Goal: Task Accomplishment & Management: Manage account settings

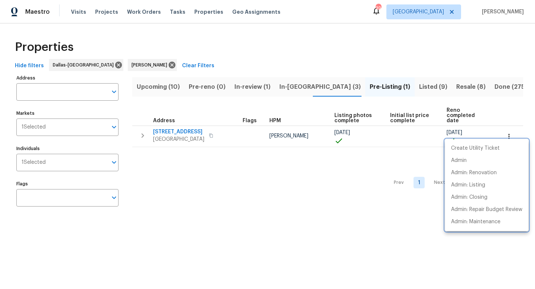
click at [175, 268] on div at bounding box center [267, 144] width 535 height 289
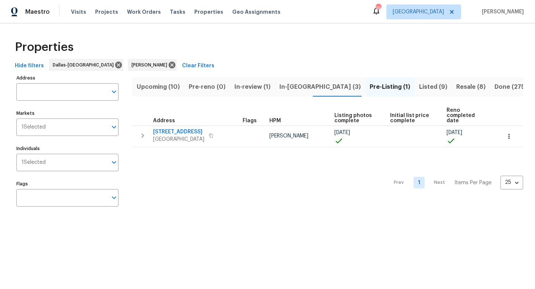
click at [293, 88] on span "In-reno (3)" at bounding box center [319, 87] width 81 height 10
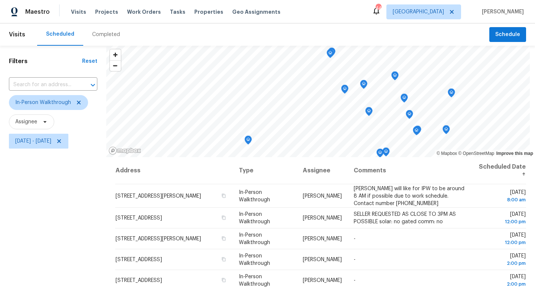
scroll to position [15, 0]
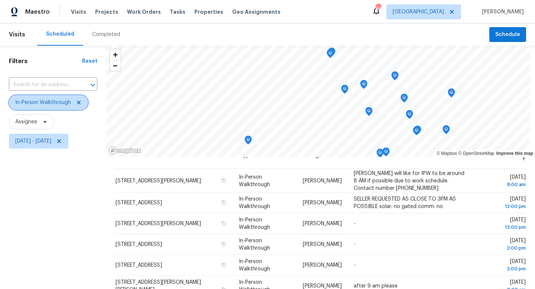
click at [77, 100] on icon at bounding box center [79, 103] width 6 height 6
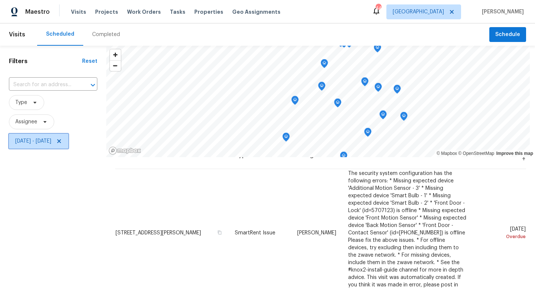
click at [61, 140] on icon at bounding box center [59, 141] width 4 height 4
click at [23, 124] on span "Assignee" at bounding box center [26, 121] width 22 height 7
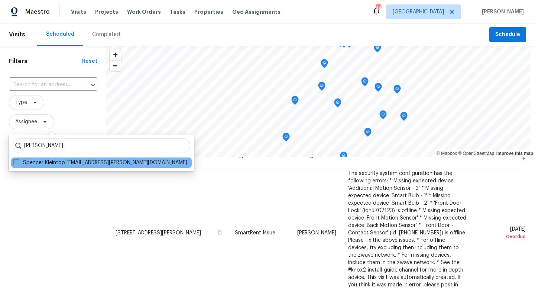
type input "[PERSON_NAME]"
click at [14, 162] on span at bounding box center [16, 162] width 6 height 6
click at [14, 162] on input "Spencer Kleintop spencer.kleintop@opendoor.com" at bounding box center [15, 161] width 5 height 5
checkbox input "true"
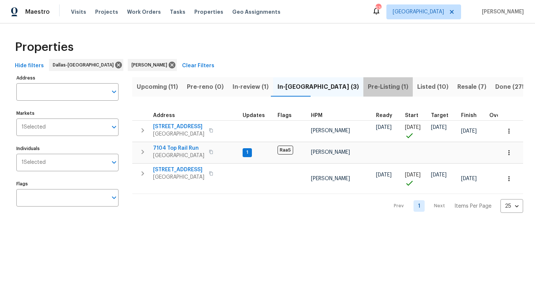
click at [368, 85] on span "Pre-Listing (1)" at bounding box center [388, 87] width 41 height 10
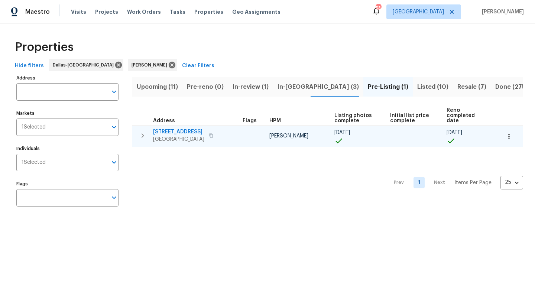
click at [163, 128] on span "233 Victoria Ave" at bounding box center [178, 131] width 51 height 7
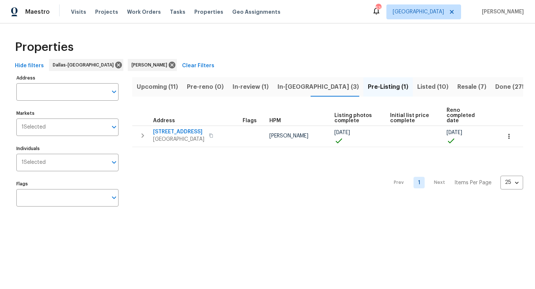
click at [281, 87] on span "In-reno (3)" at bounding box center [318, 87] width 81 height 10
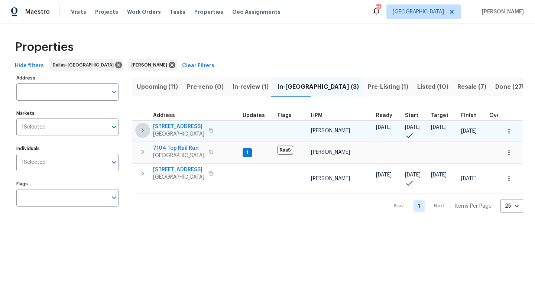
click at [139, 130] on icon "button" at bounding box center [142, 130] width 9 height 9
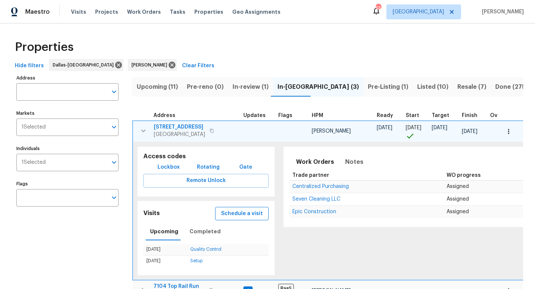
click at [224, 216] on span "Schedule a visit" at bounding box center [242, 213] width 42 height 9
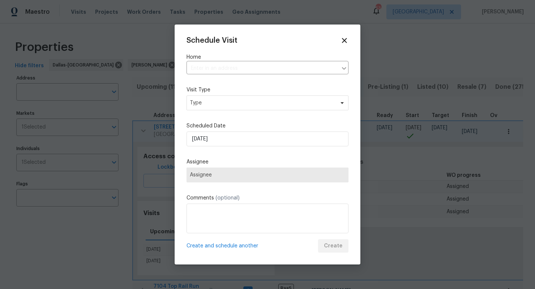
type input "7108 Brekenridge Dr, Fort Worth, TX 76179"
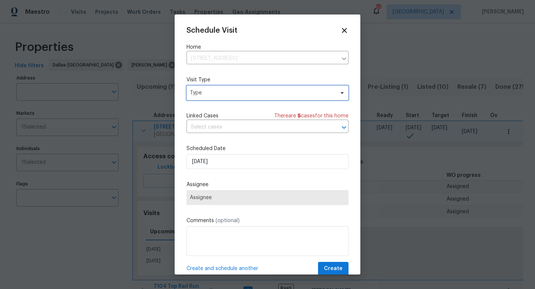
click at [213, 97] on span "Type" at bounding box center [268, 92] width 162 height 15
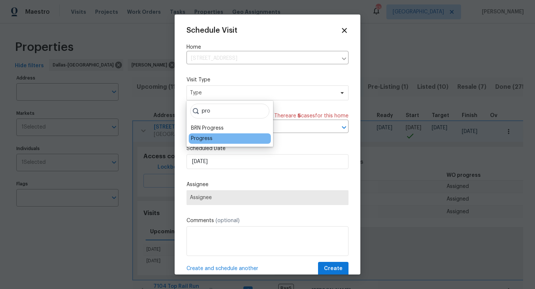
type input "pro"
click at [209, 137] on div "Progress" at bounding box center [202, 138] width 22 height 7
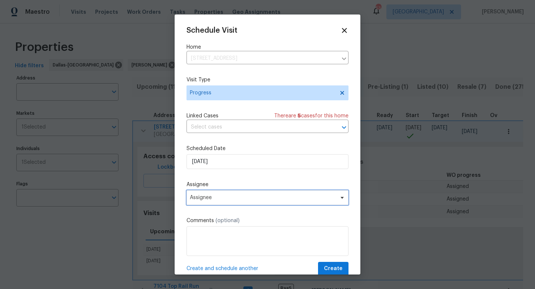
click at [206, 200] on span "Assignee" at bounding box center [263, 198] width 146 height 6
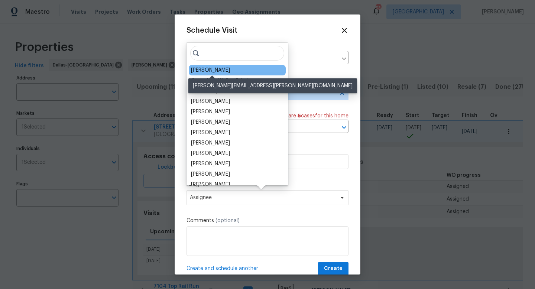
click at [210, 69] on div "[PERSON_NAME]" at bounding box center [210, 70] width 39 height 7
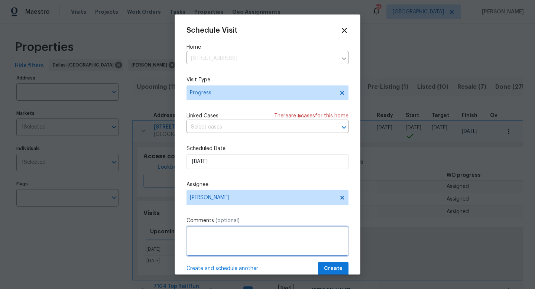
click at [284, 238] on textarea at bounding box center [268, 241] width 162 height 30
type textarea "PW"
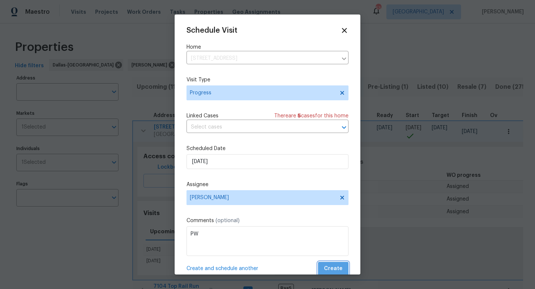
click at [341, 271] on span "Create" at bounding box center [333, 268] width 19 height 9
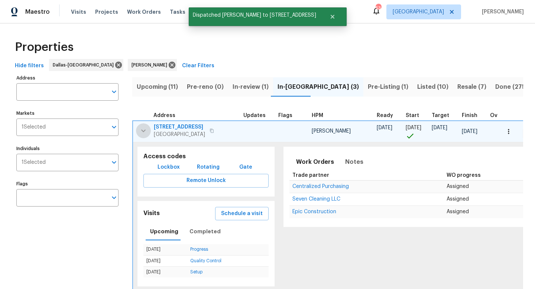
click at [145, 132] on icon "button" at bounding box center [143, 130] width 9 height 9
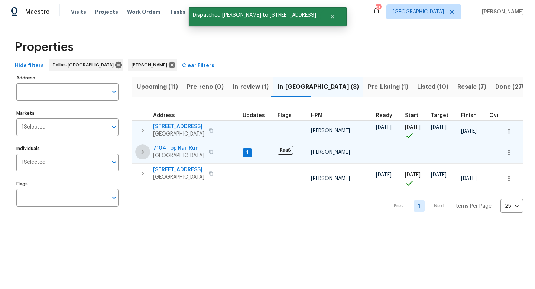
click at [142, 151] on icon "button" at bounding box center [143, 152] width 3 height 4
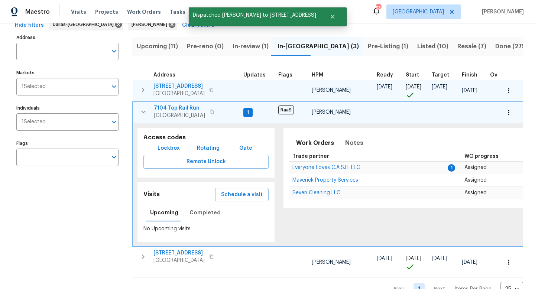
scroll to position [42, 0]
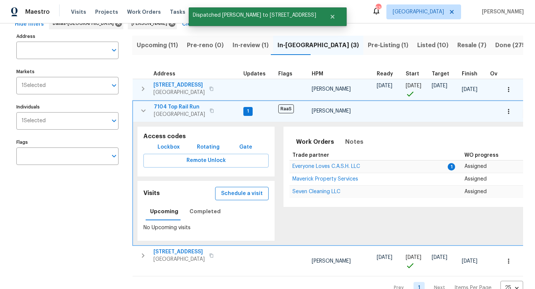
click at [223, 195] on span "Schedule a visit" at bounding box center [242, 193] width 42 height 9
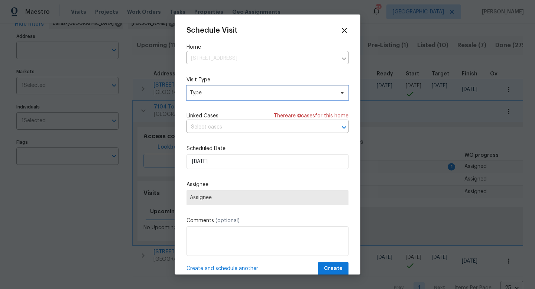
click at [207, 94] on span "Type" at bounding box center [262, 92] width 145 height 7
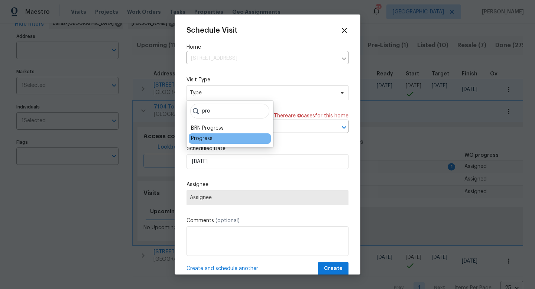
type input "pro"
click at [197, 139] on div "Progress" at bounding box center [202, 138] width 22 height 7
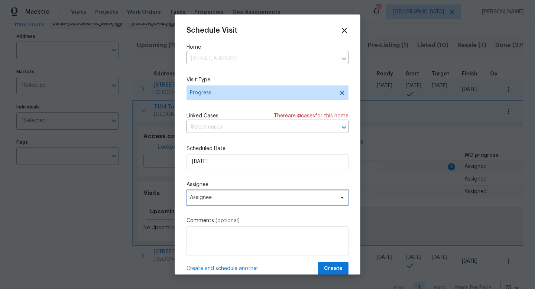
click at [203, 197] on span "Assignee" at bounding box center [263, 198] width 146 height 6
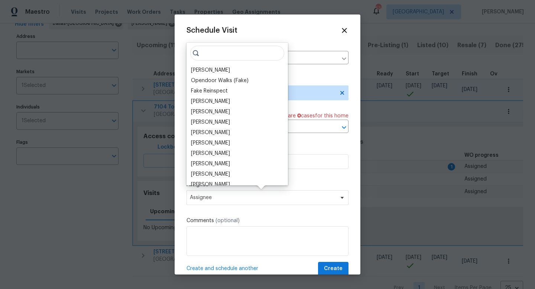
click at [219, 63] on div "Spencer Kleintop Opendoor Walks (Fake) Fake Reinspect Lee Patton Francisco Balc…" at bounding box center [237, 114] width 101 height 143
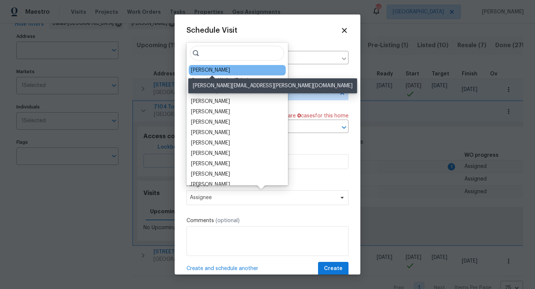
click at [217, 68] on div "[PERSON_NAME]" at bounding box center [210, 70] width 39 height 7
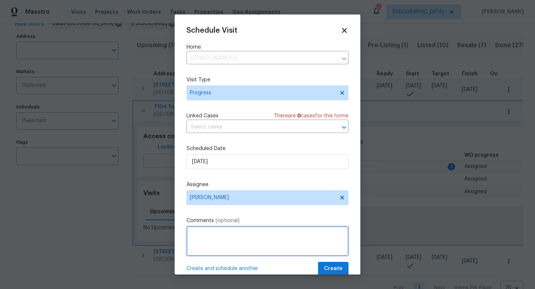
click at [203, 245] on textarea at bounding box center [268, 241] width 162 height 30
type textarea "PW"
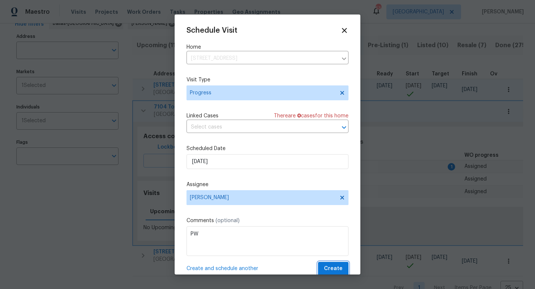
click at [327, 265] on span "Create" at bounding box center [333, 268] width 19 height 9
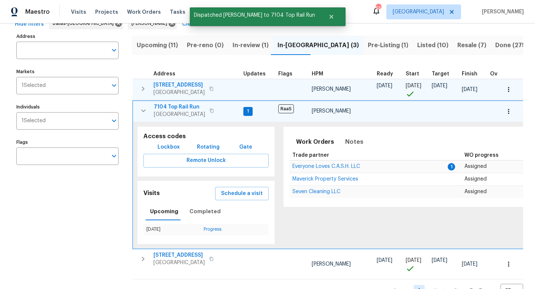
click at [141, 108] on icon "button" at bounding box center [143, 110] width 9 height 9
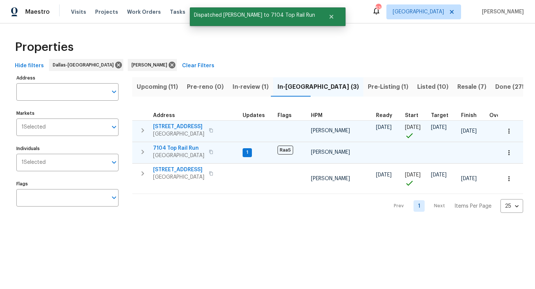
scroll to position [0, 0]
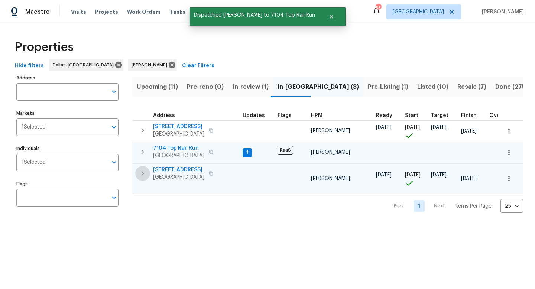
click at [142, 175] on icon "button" at bounding box center [143, 173] width 3 height 4
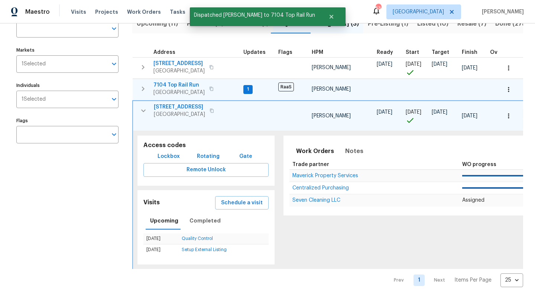
scroll to position [67, 0]
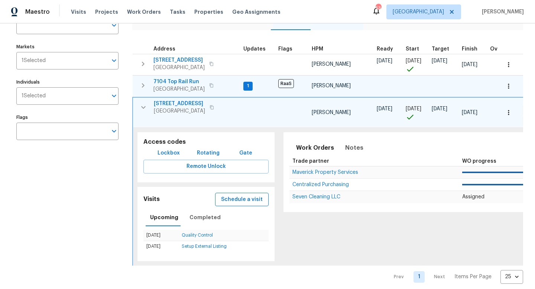
click at [238, 198] on span "Schedule a visit" at bounding box center [242, 199] width 42 height 9
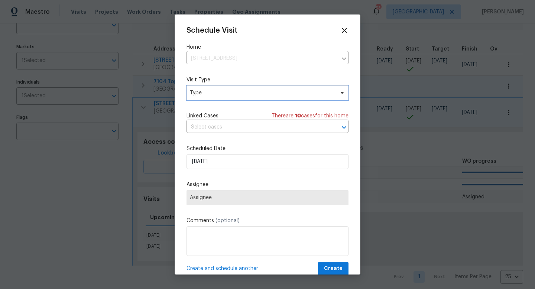
click at [216, 91] on span "Type" at bounding box center [262, 92] width 145 height 7
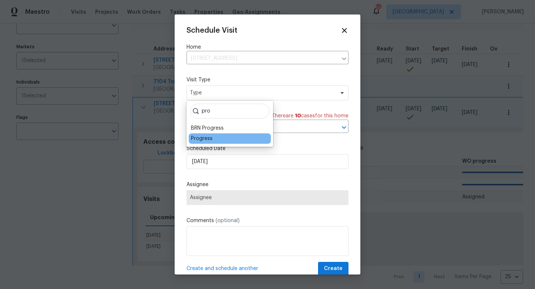
type input "pro"
click at [203, 139] on div "Progress" at bounding box center [202, 138] width 22 height 7
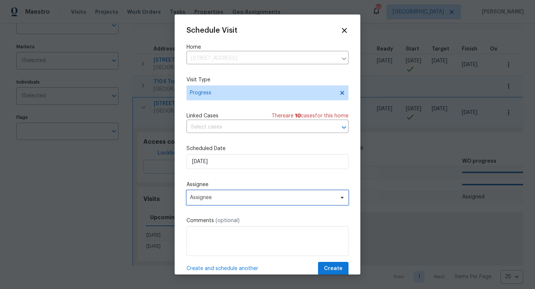
click at [203, 198] on span "Assignee" at bounding box center [263, 198] width 146 height 6
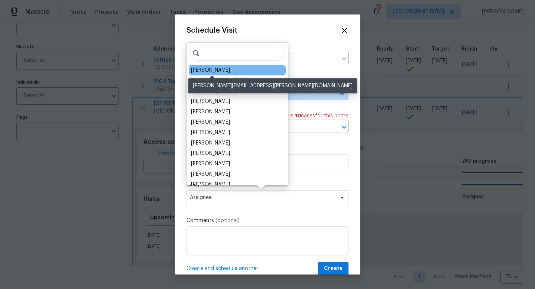
click at [215, 73] on div "[PERSON_NAME]" at bounding box center [210, 70] width 39 height 7
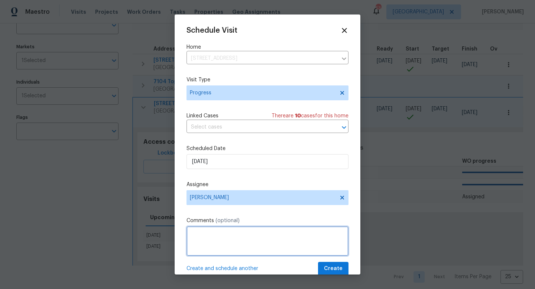
click at [231, 246] on textarea at bounding box center [268, 241] width 162 height 30
type textarea "PW"
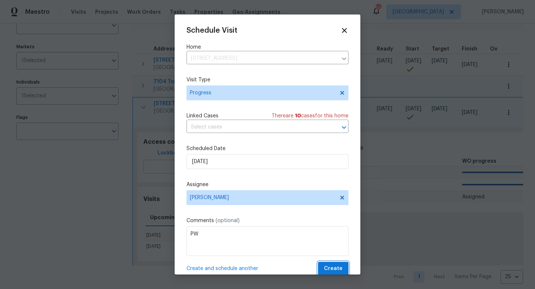
click at [327, 269] on span "Create" at bounding box center [333, 268] width 19 height 9
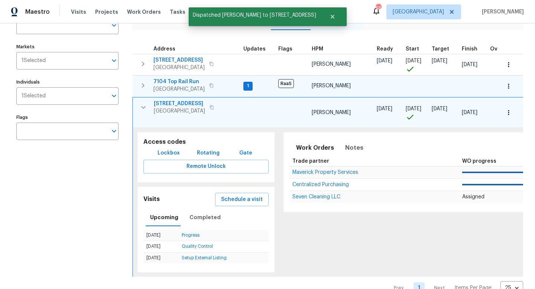
click at [145, 104] on icon "button" at bounding box center [143, 107] width 9 height 9
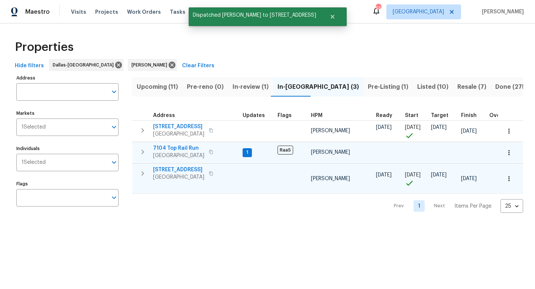
scroll to position [0, 0]
click at [174, 146] on span "7104 Top Rail Run" at bounding box center [178, 148] width 51 height 7
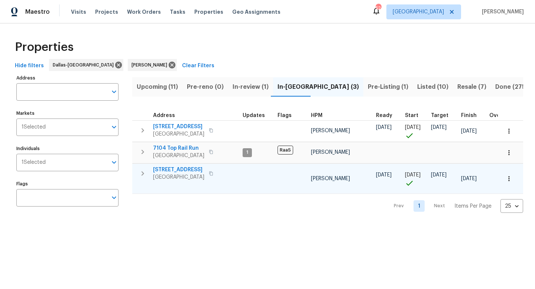
click at [417, 86] on span "Listed (10)" at bounding box center [432, 87] width 31 height 10
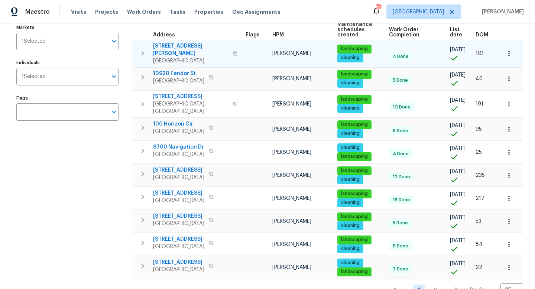
scroll to position [84, 0]
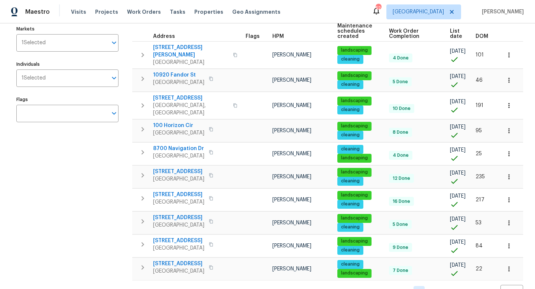
click at [163, 36] on span "Address" at bounding box center [164, 36] width 22 height 5
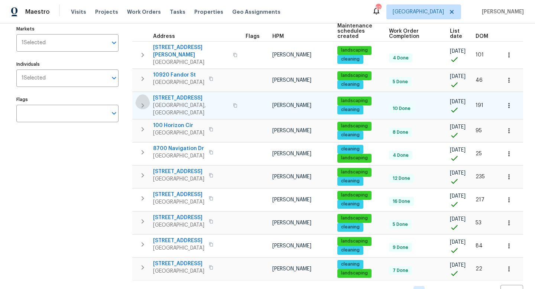
click at [148, 98] on button "button" at bounding box center [142, 105] width 15 height 22
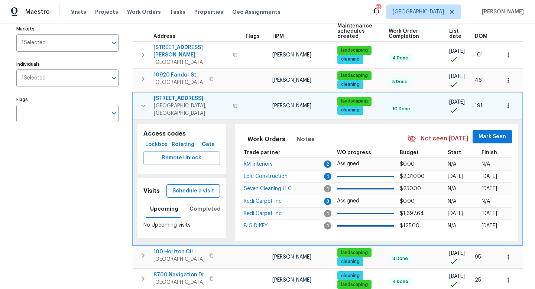
click at [204, 187] on span "Schedule a visit" at bounding box center [193, 191] width 42 height 9
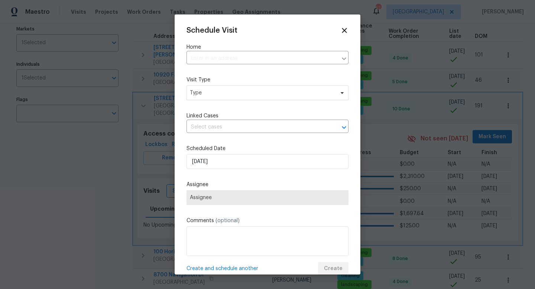
type input "103 County Road 4223, Decatur, TX 76234"
click at [211, 124] on input "text" at bounding box center [257, 128] width 141 height 12
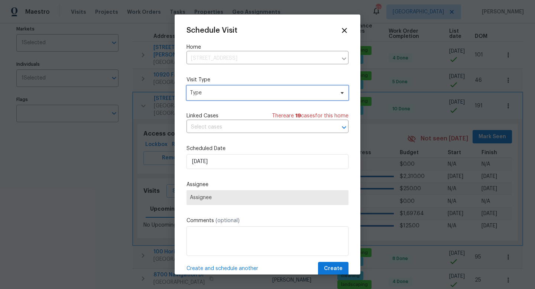
click at [222, 97] on span "Type" at bounding box center [268, 92] width 162 height 15
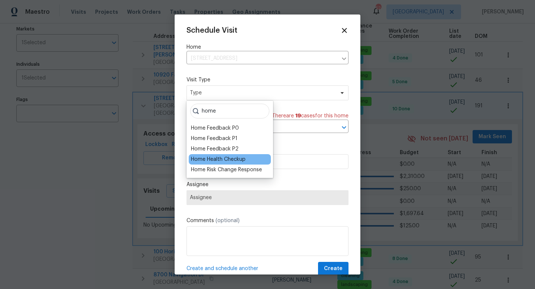
type input "home"
click at [226, 161] on div "Home Health Checkup" at bounding box center [218, 159] width 55 height 7
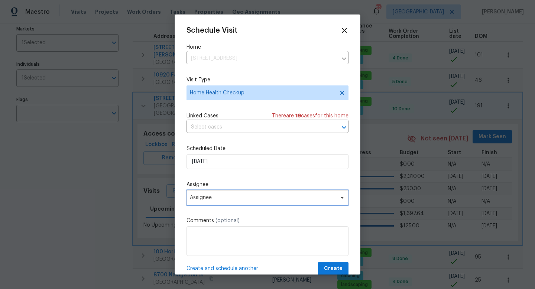
click at [230, 194] on span "Assignee" at bounding box center [268, 197] width 162 height 15
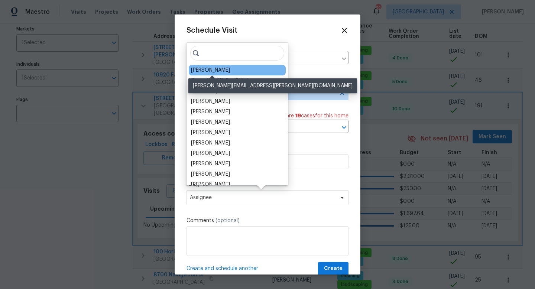
click at [218, 70] on div "[PERSON_NAME]" at bounding box center [210, 70] width 39 height 7
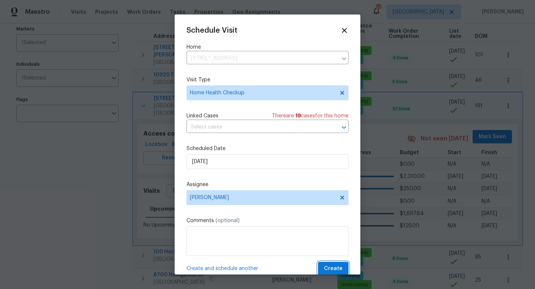
click at [329, 265] on span "Create" at bounding box center [333, 268] width 19 height 9
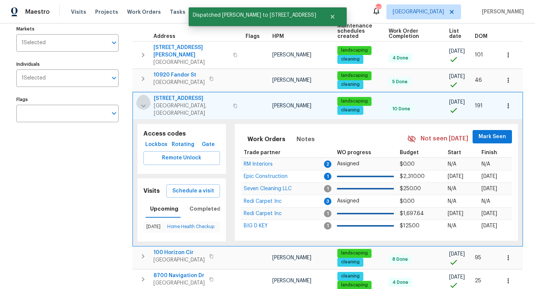
click at [145, 101] on icon "button" at bounding box center [143, 105] width 9 height 9
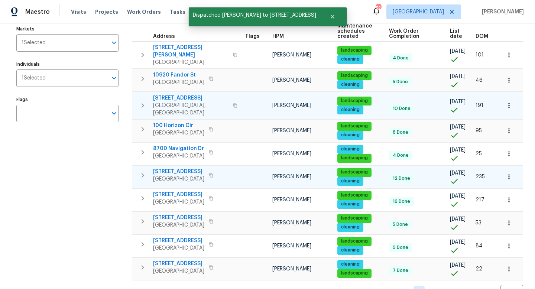
click at [145, 171] on icon "button" at bounding box center [142, 175] width 9 height 9
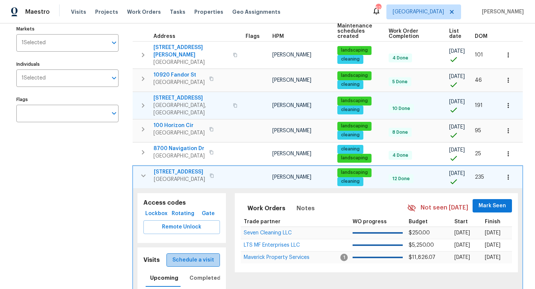
click at [205, 256] on span "Schedule a visit" at bounding box center [193, 260] width 42 height 9
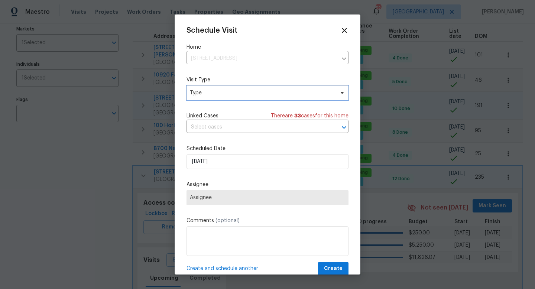
click at [223, 94] on span "Type" at bounding box center [262, 92] width 145 height 7
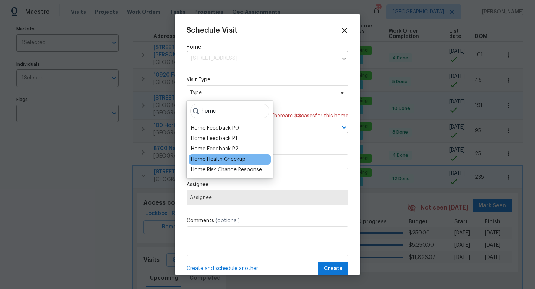
type input "home"
click at [222, 161] on div "Home Health Checkup" at bounding box center [218, 159] width 55 height 7
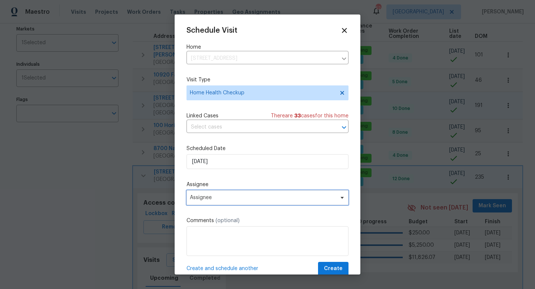
click at [226, 200] on span "Assignee" at bounding box center [263, 198] width 146 height 6
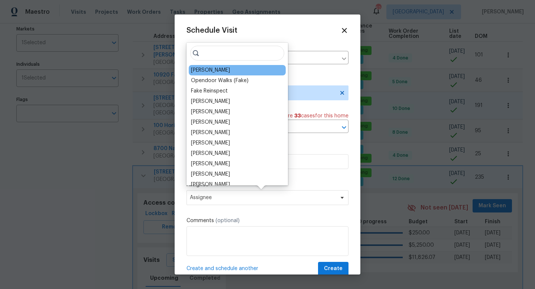
click at [220, 73] on div "[PERSON_NAME]" at bounding box center [210, 70] width 39 height 7
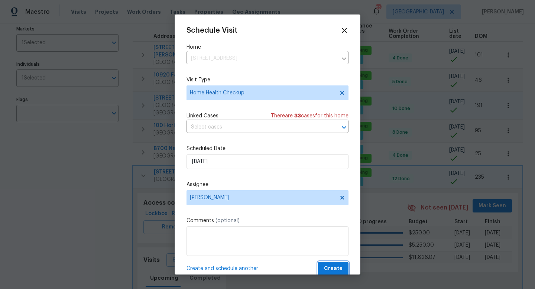
click at [335, 266] on span "Create" at bounding box center [333, 268] width 19 height 9
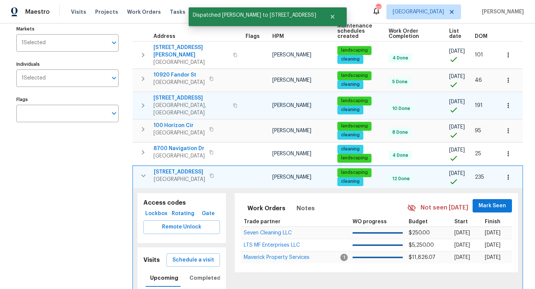
click at [142, 171] on icon "button" at bounding box center [143, 175] width 9 height 9
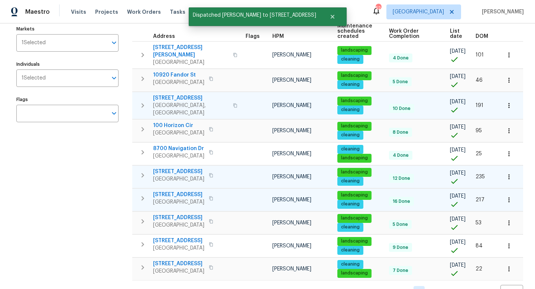
click at [141, 194] on icon "button" at bounding box center [142, 198] width 9 height 9
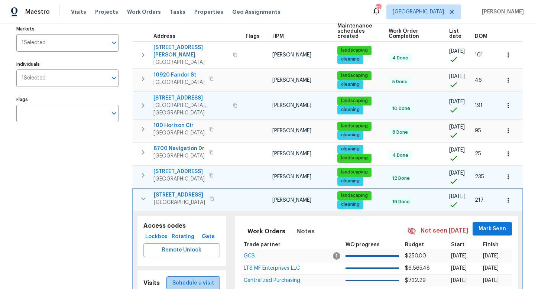
click at [197, 279] on span "Schedule a visit" at bounding box center [193, 283] width 42 height 9
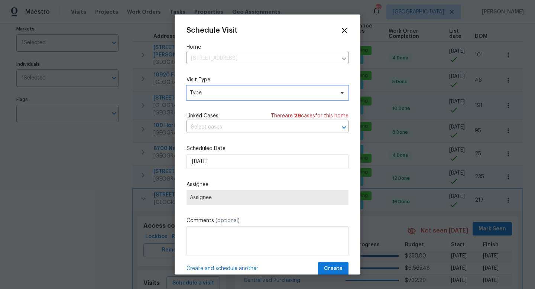
click at [203, 98] on span "Type" at bounding box center [268, 92] width 162 height 15
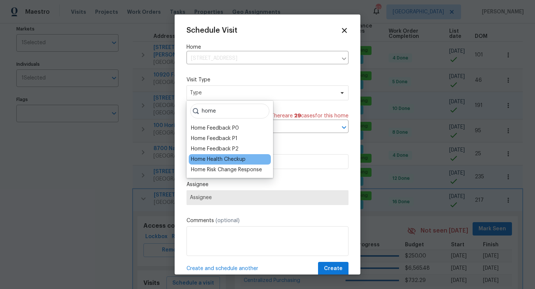
type input "home"
click at [205, 159] on div "Home Health Checkup" at bounding box center [218, 159] width 55 height 7
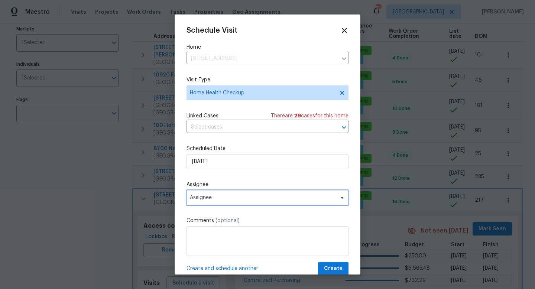
click at [221, 200] on span "Assignee" at bounding box center [263, 198] width 146 height 6
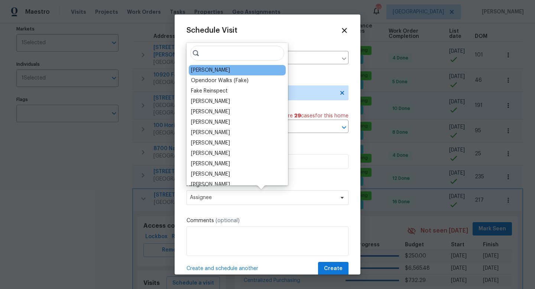
click at [214, 65] on div "[PERSON_NAME]" at bounding box center [237, 70] width 97 height 10
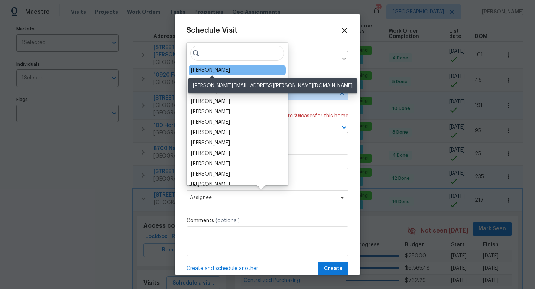
click at [210, 71] on div "[PERSON_NAME]" at bounding box center [210, 70] width 39 height 7
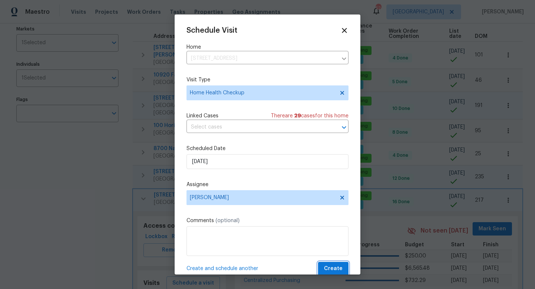
click at [331, 268] on span "Create" at bounding box center [333, 268] width 19 height 9
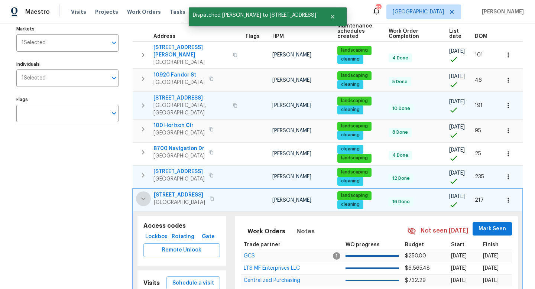
click at [141, 194] on icon "button" at bounding box center [143, 198] width 9 height 9
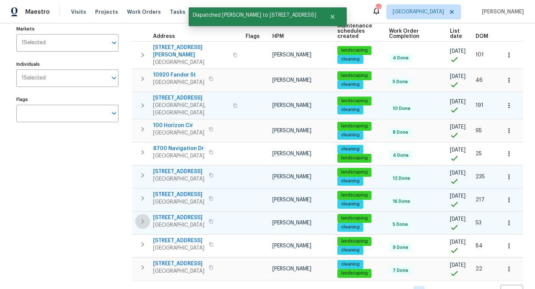
click at [143, 217] on icon "button" at bounding box center [142, 221] width 9 height 9
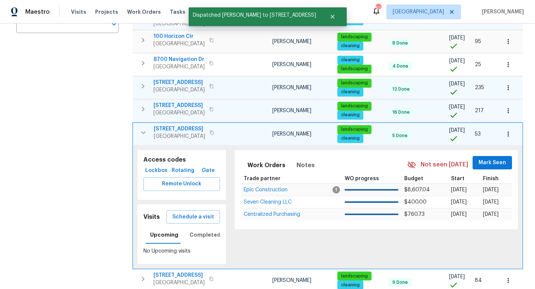
scroll to position [173, 0]
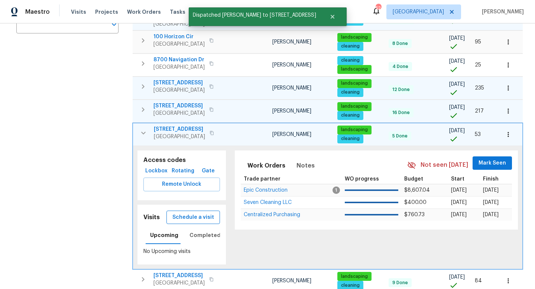
click at [209, 213] on span "Schedule a visit" at bounding box center [193, 217] width 42 height 9
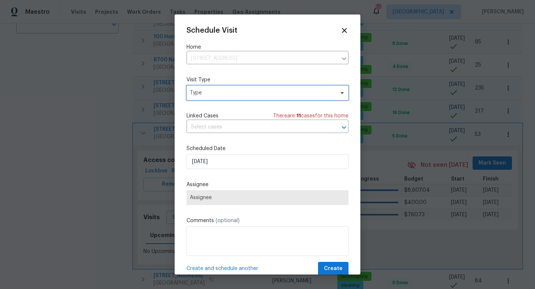
click at [212, 95] on span "Type" at bounding box center [262, 92] width 145 height 7
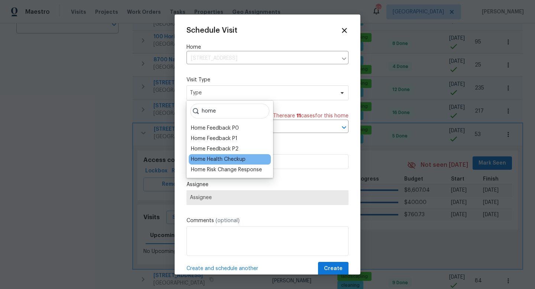
type input "home"
click at [212, 158] on div "Home Health Checkup" at bounding box center [218, 159] width 55 height 7
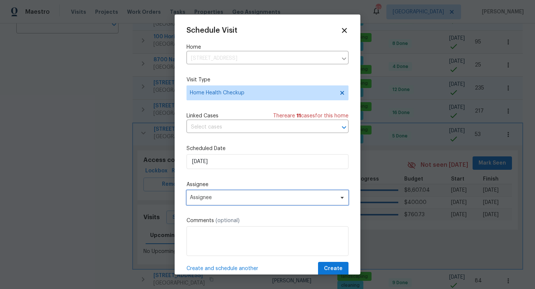
click at [211, 195] on span "Assignee" at bounding box center [263, 198] width 146 height 6
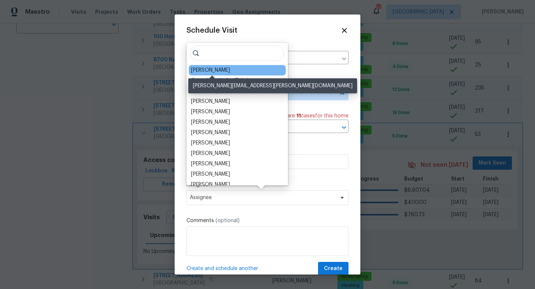
click at [207, 69] on div "[PERSON_NAME]" at bounding box center [210, 70] width 39 height 7
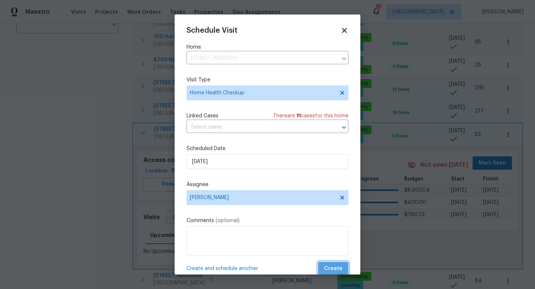
click at [334, 268] on span "Create" at bounding box center [333, 268] width 19 height 9
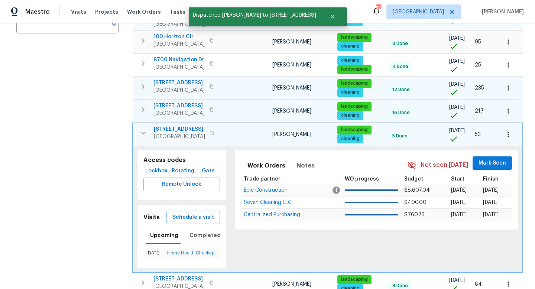
click at [140, 129] on icon "button" at bounding box center [143, 133] width 9 height 9
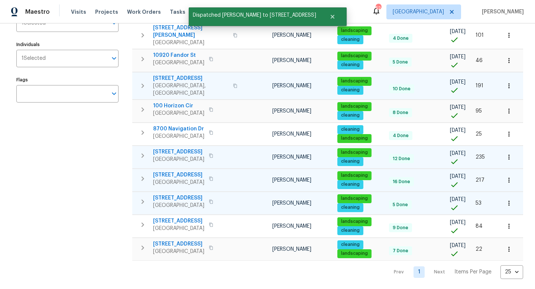
scroll to position [97, 0]
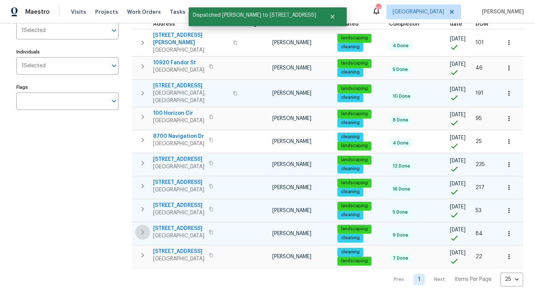
click at [144, 230] on icon "button" at bounding box center [143, 232] width 3 height 4
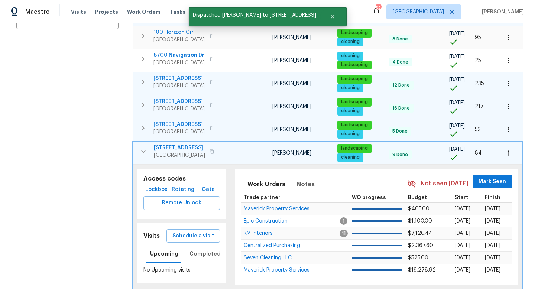
scroll to position [181, 0]
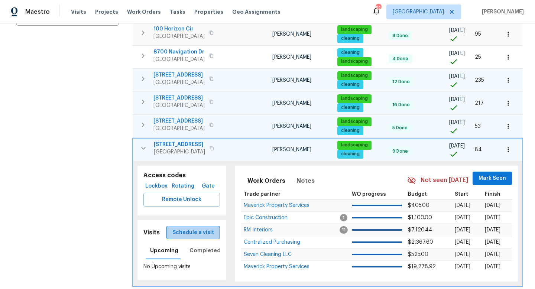
click at [206, 228] on span "Schedule a visit" at bounding box center [193, 232] width 42 height 9
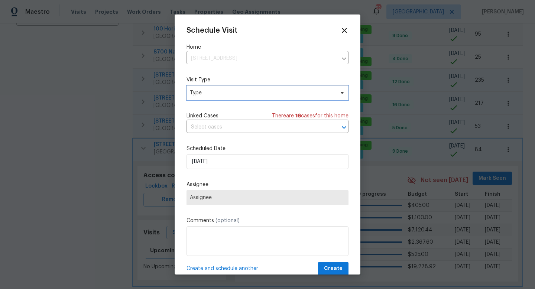
click at [205, 95] on span "Type" at bounding box center [262, 92] width 145 height 7
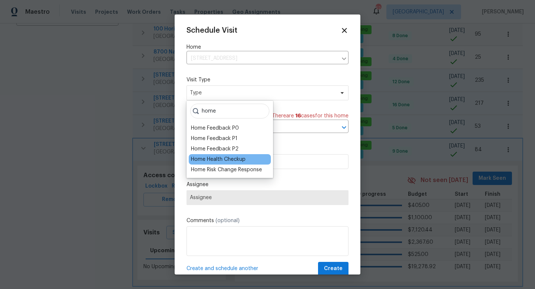
type input "home"
click at [211, 157] on div "Home Health Checkup" at bounding box center [218, 159] width 55 height 7
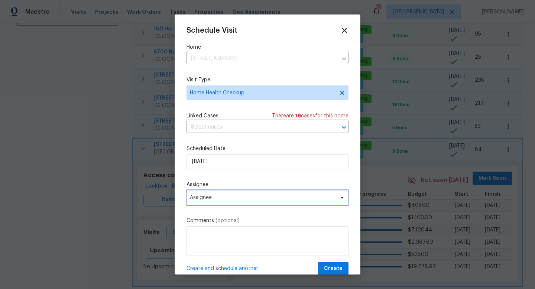
click at [222, 201] on span "Assignee" at bounding box center [268, 197] width 162 height 15
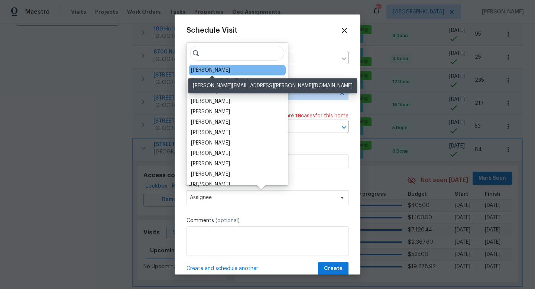
click at [215, 69] on div "[PERSON_NAME]" at bounding box center [210, 70] width 39 height 7
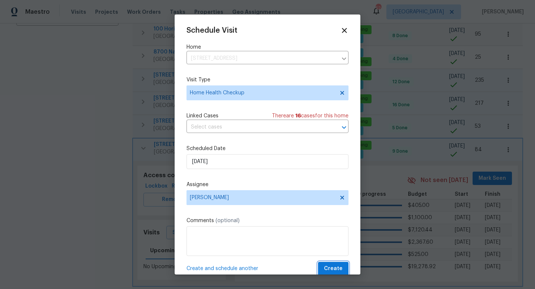
click at [336, 268] on span "Create" at bounding box center [333, 268] width 19 height 9
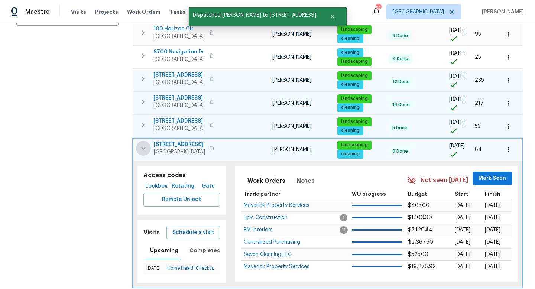
click at [145, 147] on icon "button" at bounding box center [143, 148] width 4 height 3
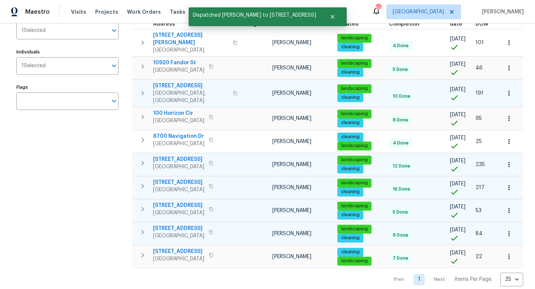
scroll to position [97, 0]
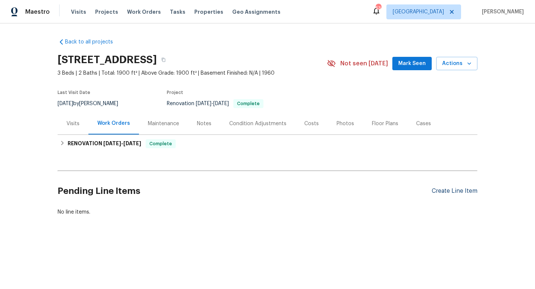
click at [459, 190] on div "Create Line Item" at bounding box center [455, 191] width 46 height 7
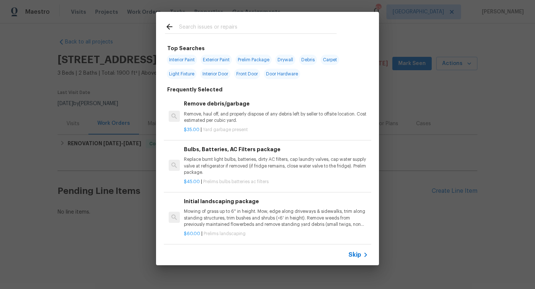
click at [195, 27] on input "text" at bounding box center [258, 27] width 158 height 11
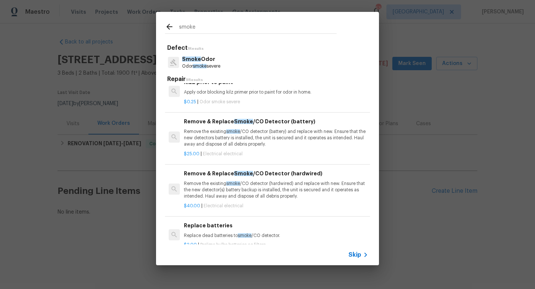
scroll to position [108, 0]
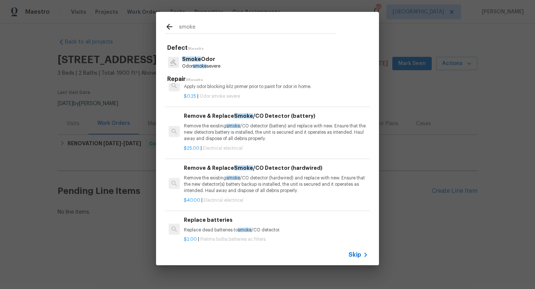
type input "smoke"
click at [206, 134] on p "Remove the existing smoke /CO detector (battery) and replace with new. Ensure t…" at bounding box center [276, 132] width 184 height 19
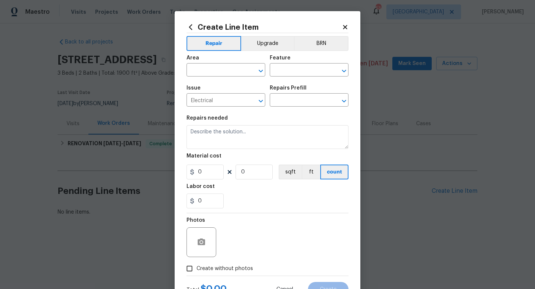
type textarea "Remove the existing smoke/CO detector (battery) and replace with new. Ensure th…"
type input "1"
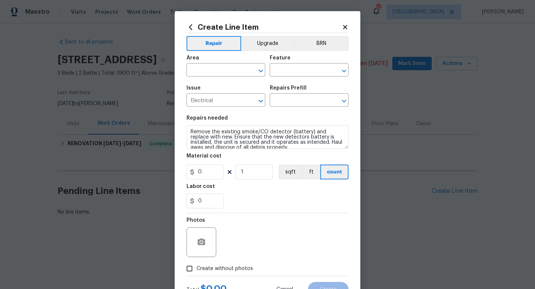
type input "Remove & Replace Smoke/CO Detector (battery) $25.00"
type input "25"
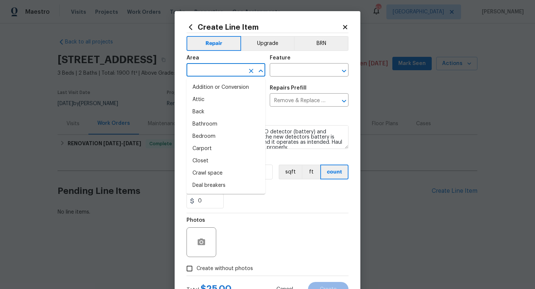
click at [210, 76] on input "text" at bounding box center [216, 71] width 58 height 12
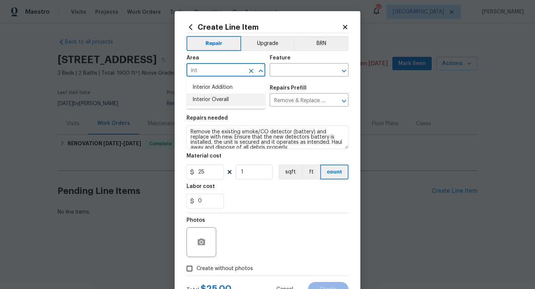
click at [217, 97] on li "Interior Overall" at bounding box center [226, 100] width 79 height 12
type input "Interior Overall"
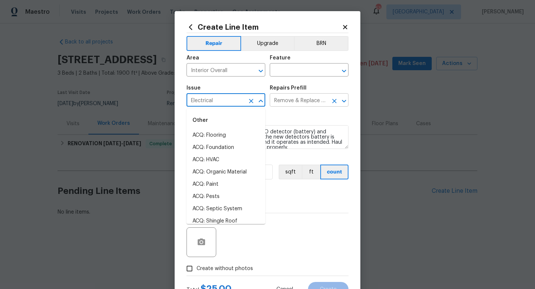
drag, startPoint x: 217, startPoint y: 97, endPoint x: 273, endPoint y: 97, distance: 55.7
click at [260, 97] on div "Electrical ​" at bounding box center [226, 101] width 79 height 12
click at [289, 74] on input "text" at bounding box center [299, 71] width 58 height 12
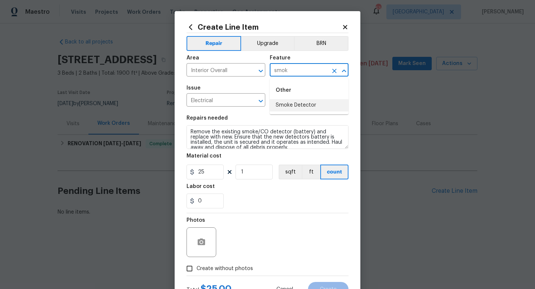
click at [286, 103] on li "Smoke Detector" at bounding box center [309, 105] width 79 height 12
type input "Smoke Detector"
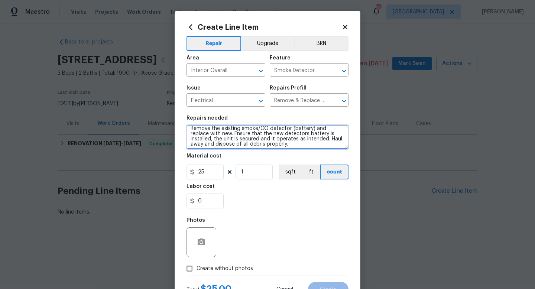
scroll to position [0, 0]
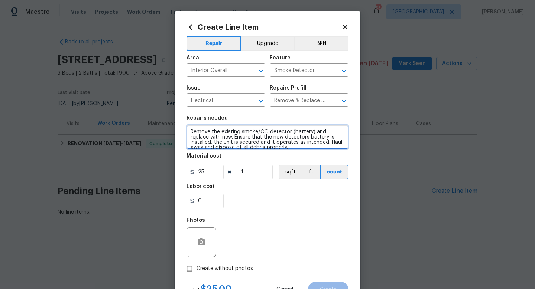
drag, startPoint x: 264, startPoint y: 146, endPoint x: 113, endPoint y: 111, distance: 154.8
click at [113, 111] on div "Create Line Item Repair Upgrade BRN Area Interior Overall ​ Feature Smoke Detec…" at bounding box center [267, 144] width 535 height 289
type textarea "M"
type textarea "Smoke detectors keep going off in home. Please inspect and correct this issue"
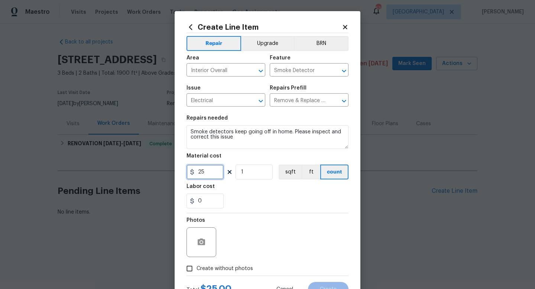
drag, startPoint x: 206, startPoint y: 171, endPoint x: 171, endPoint y: 172, distance: 35.3
click at [171, 172] on div "Create Line Item Repair Upgrade BRN Area Interior Overall ​ Feature Smoke Detec…" at bounding box center [267, 144] width 535 height 289
type input "75"
click at [191, 268] on input "Create without photos" at bounding box center [189, 269] width 14 height 14
checkbox input "true"
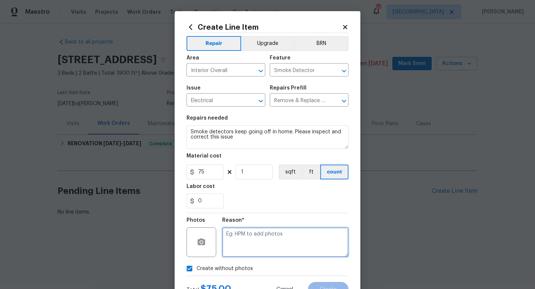
click at [259, 245] on textarea at bounding box center [285, 242] width 126 height 30
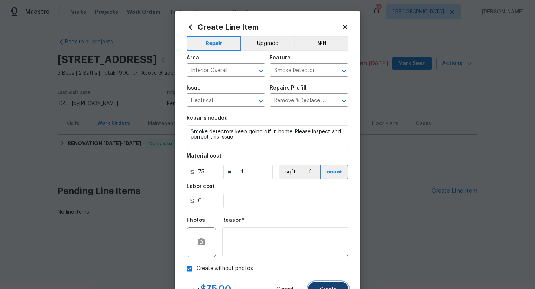
click at [315, 289] on button "Create" at bounding box center [328, 289] width 41 height 15
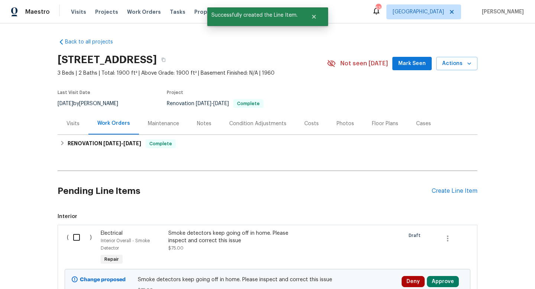
click at [80, 237] on input "checkbox" at bounding box center [79, 238] width 21 height 16
checkbox input "true"
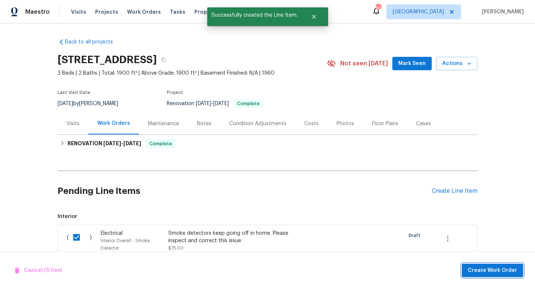
click at [508, 272] on span "Create Work Order" at bounding box center [492, 270] width 49 height 9
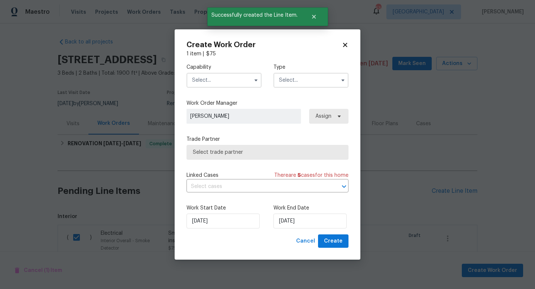
click at [218, 76] on input "text" at bounding box center [224, 80] width 75 height 15
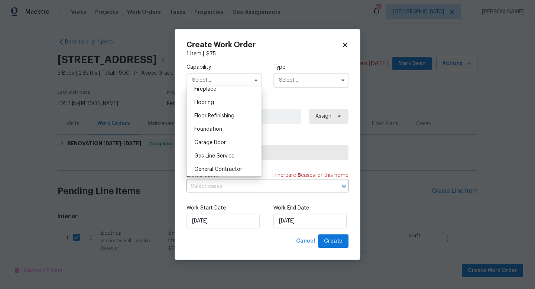
scroll to position [285, 0]
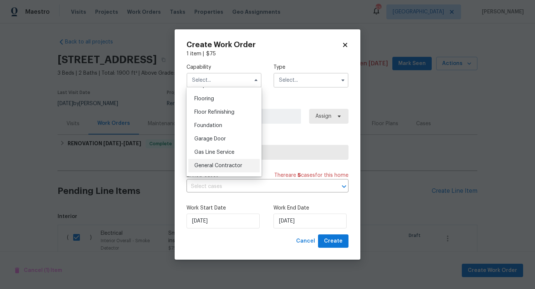
click at [210, 161] on div "General Contractor" at bounding box center [223, 165] width 71 height 13
type input "General Contractor"
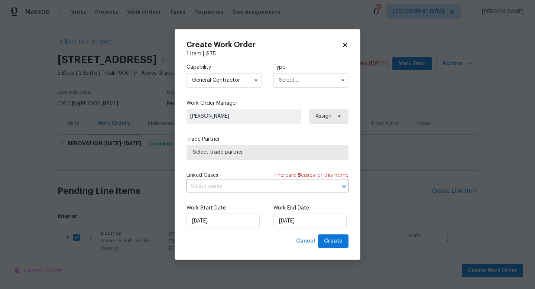
click at [306, 82] on input "text" at bounding box center [310, 80] width 75 height 15
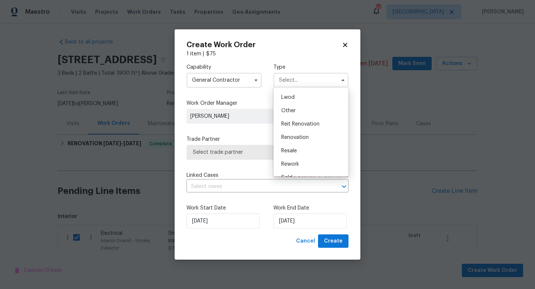
scroll to position [88, 0]
click at [295, 130] on span "Renovation" at bounding box center [294, 127] width 27 height 5
type input "Renovation"
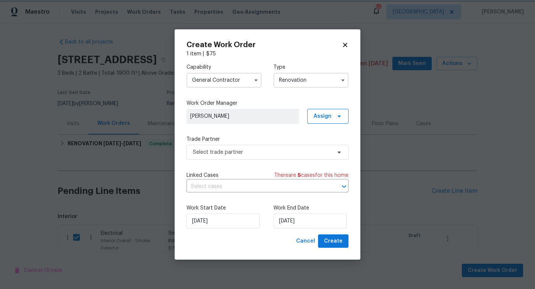
scroll to position [0, 0]
click at [242, 150] on span "Select trade partner" at bounding box center [262, 152] width 139 height 7
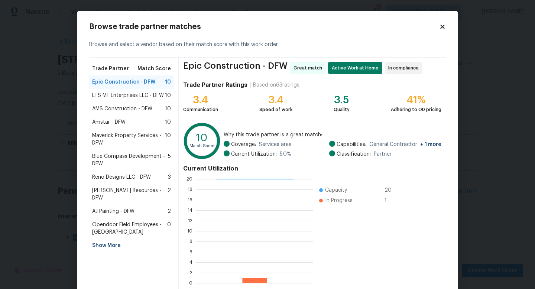
scroll to position [39, 0]
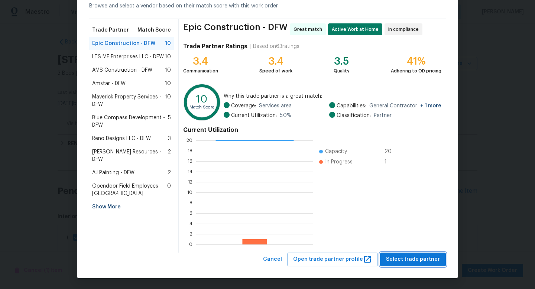
click at [408, 263] on span "Select trade partner" at bounding box center [413, 259] width 54 height 9
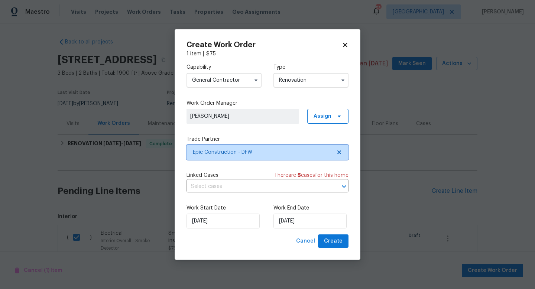
scroll to position [0, 0]
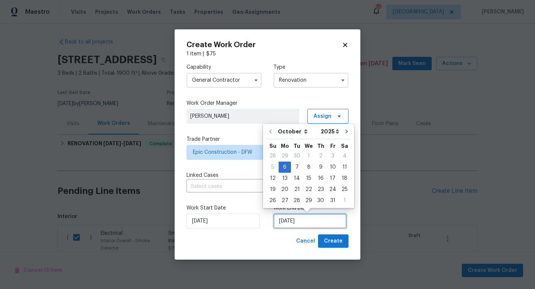
click at [288, 222] on input "10/6/2025" at bounding box center [309, 221] width 73 height 15
click at [305, 171] on div "8" at bounding box center [309, 167] width 12 height 10
type input "10/8/2025"
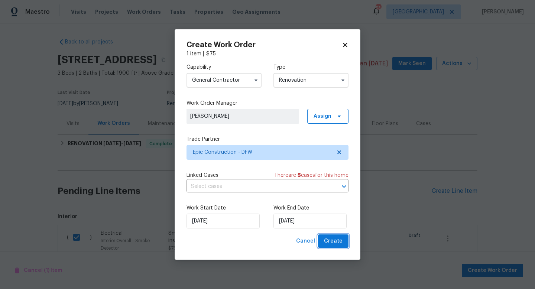
click at [322, 241] on button "Create" at bounding box center [333, 241] width 30 height 14
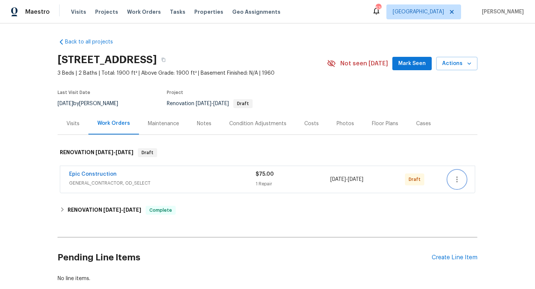
click at [453, 180] on icon "button" at bounding box center [457, 179] width 9 height 9
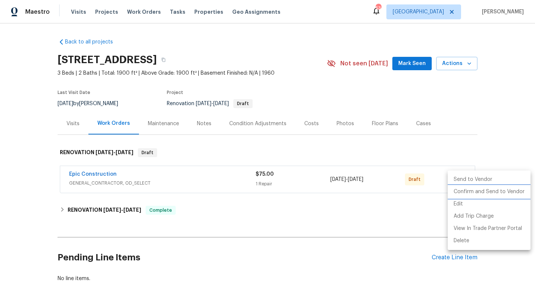
click at [457, 192] on li "Confirm and Send to Vendor" at bounding box center [489, 192] width 83 height 12
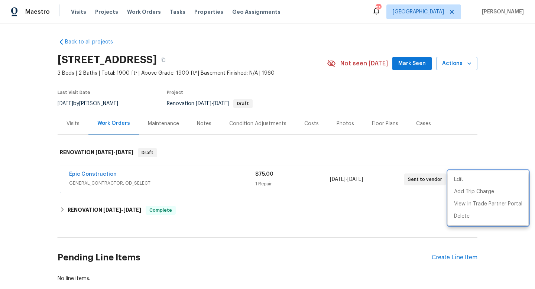
click at [367, 152] on div at bounding box center [267, 144] width 535 height 289
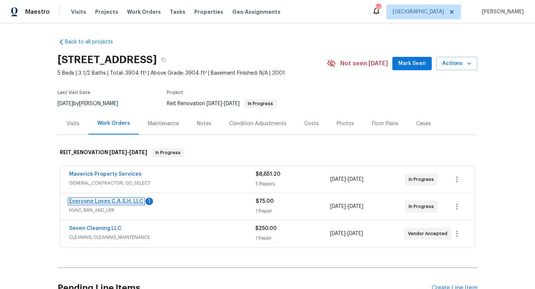
click at [112, 199] on link "Everyone Loves C.A.S.H. LLC" at bounding box center [106, 201] width 74 height 5
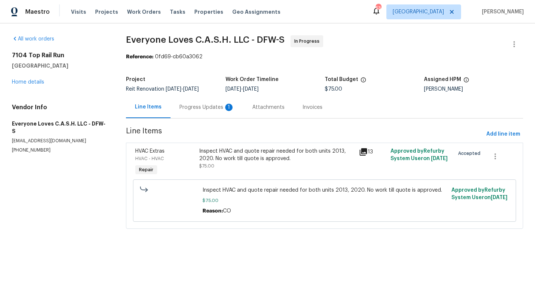
click at [210, 106] on div "Progress Updates 1" at bounding box center [206, 107] width 55 height 7
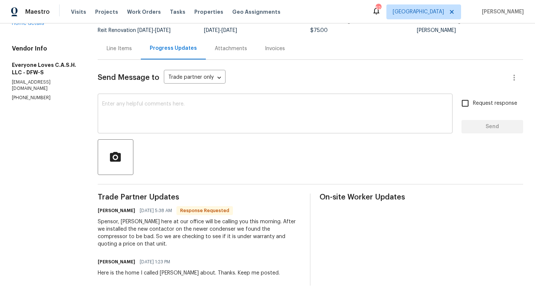
scroll to position [60, 0]
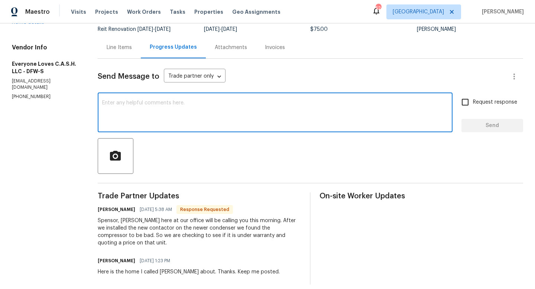
click at [168, 119] on textarea at bounding box center [275, 113] width 346 height 26
type textarea "Copy, keep me posted. Thanks"
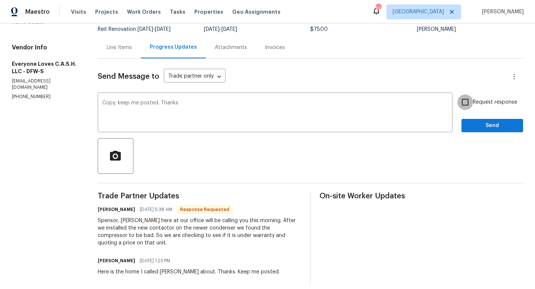
click at [464, 104] on input "Request response" at bounding box center [465, 102] width 16 height 16
checkbox input "true"
click at [478, 127] on span "Send" at bounding box center [492, 125] width 50 height 9
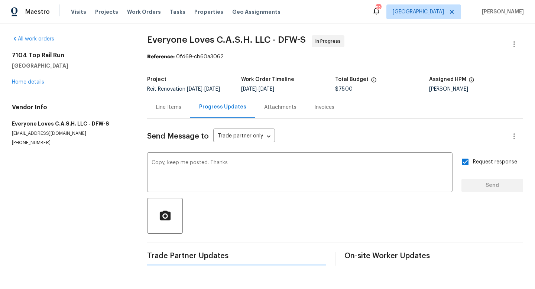
scroll to position [0, 0]
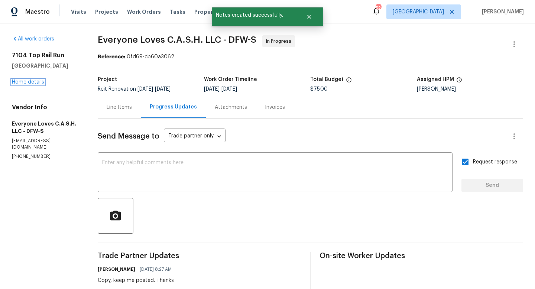
click at [34, 82] on link "Home details" at bounding box center [28, 82] width 32 height 5
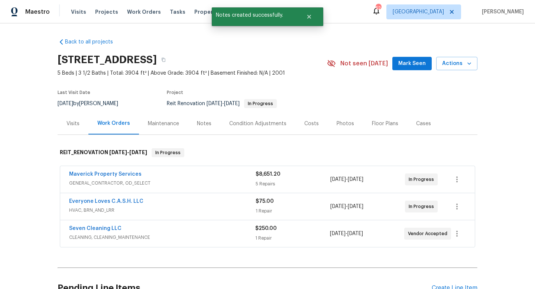
click at [409, 65] on span "Mark Seen" at bounding box center [411, 63] width 27 height 9
